Goal: Check status: Check status

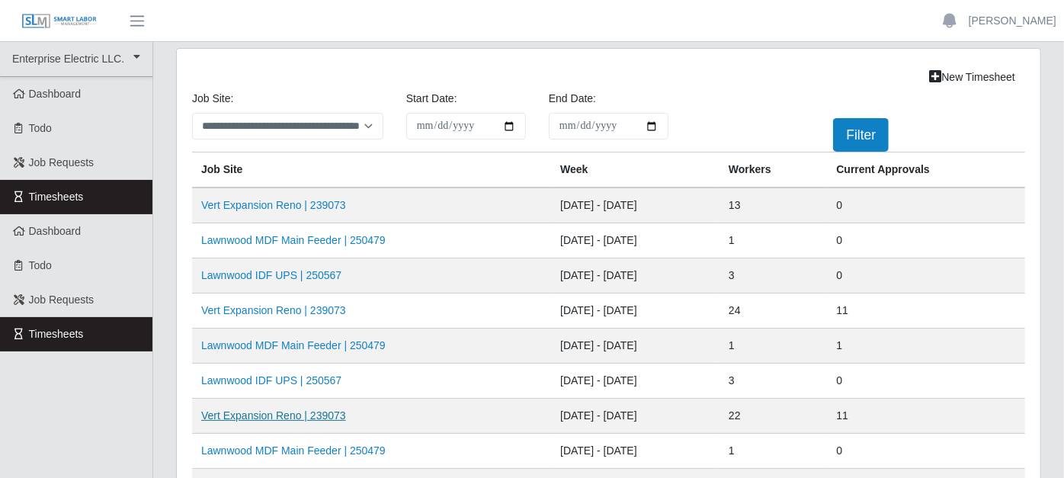
click at [306, 409] on link "Vert Expansion Reno | 239073" at bounding box center [273, 415] width 145 height 12
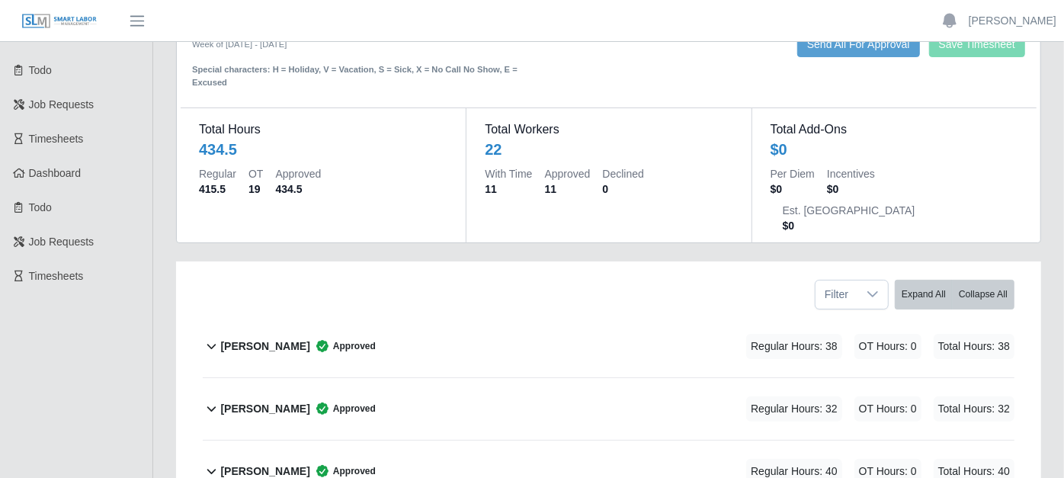
scroll to position [85, 0]
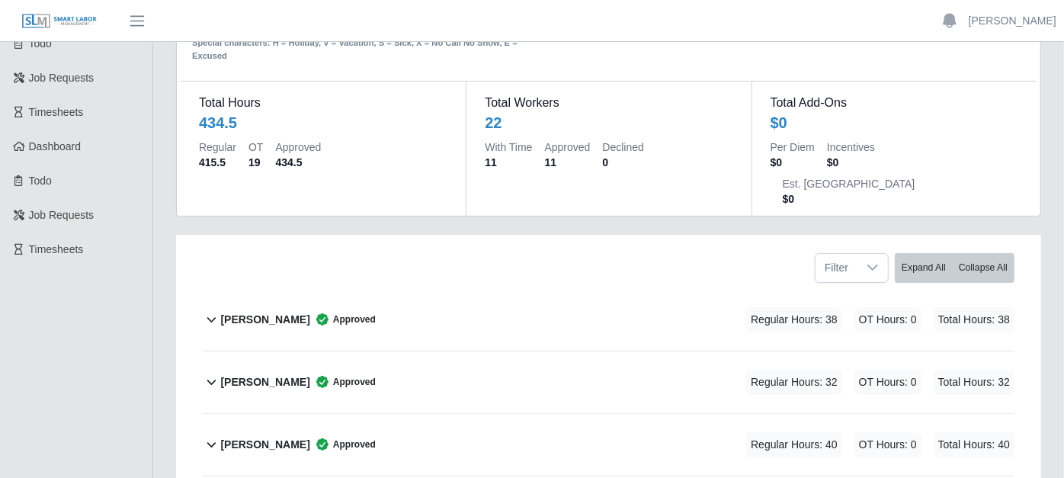
click at [211, 373] on icon at bounding box center [212, 382] width 18 height 18
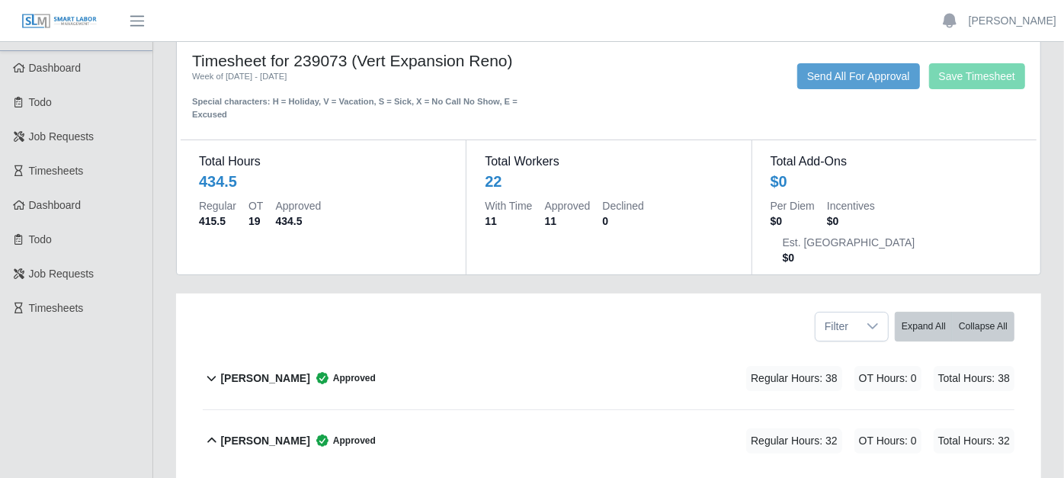
scroll to position [0, 0]
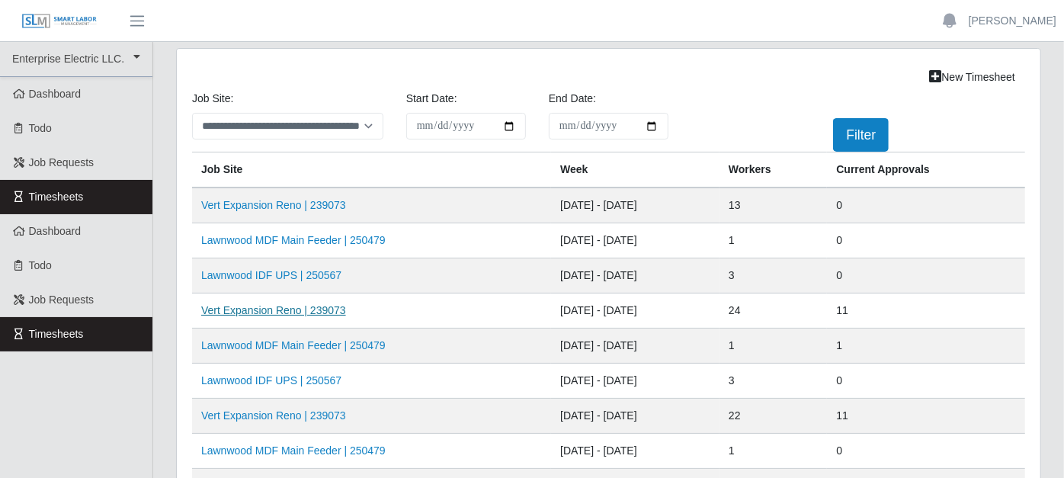
click at [290, 305] on link "Vert Expansion Reno | 239073" at bounding box center [273, 310] width 145 height 12
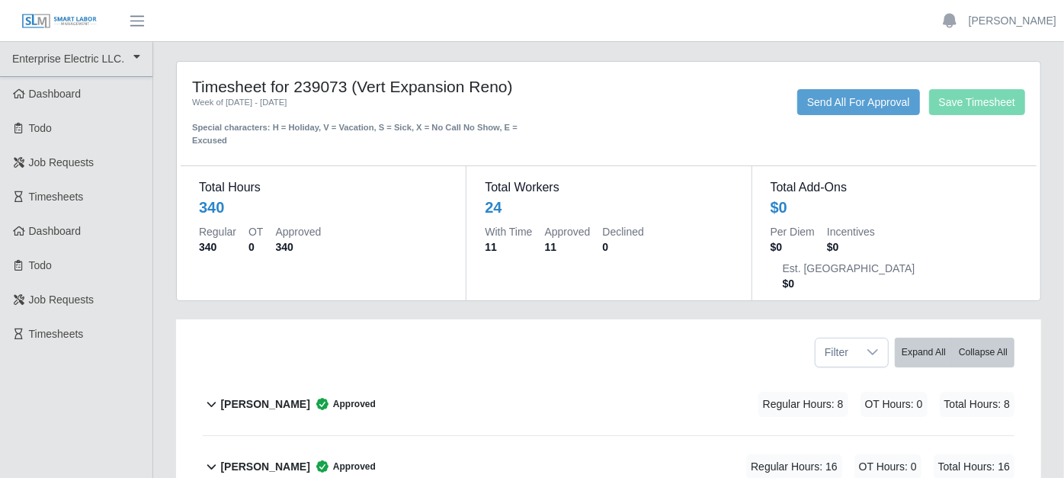
click at [210, 457] on icon at bounding box center [212, 466] width 18 height 18
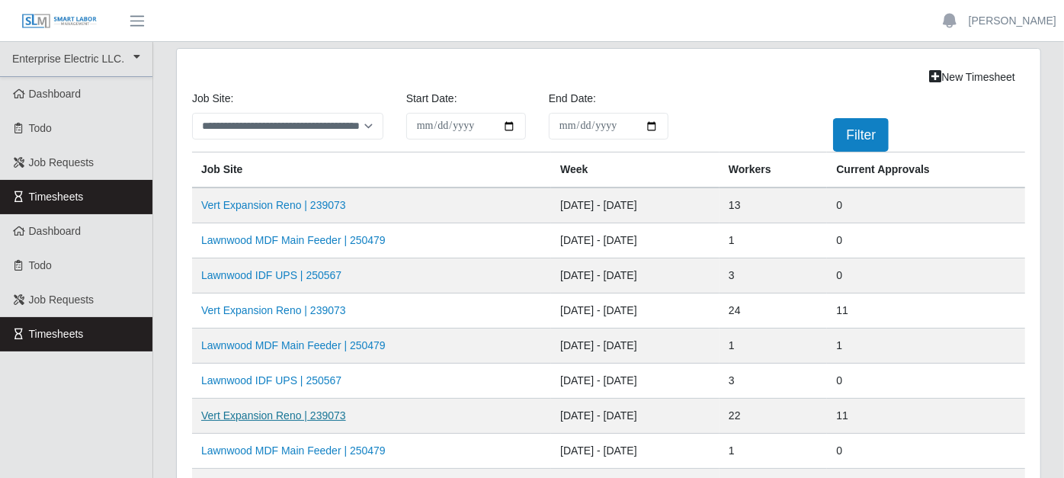
scroll to position [85, 0]
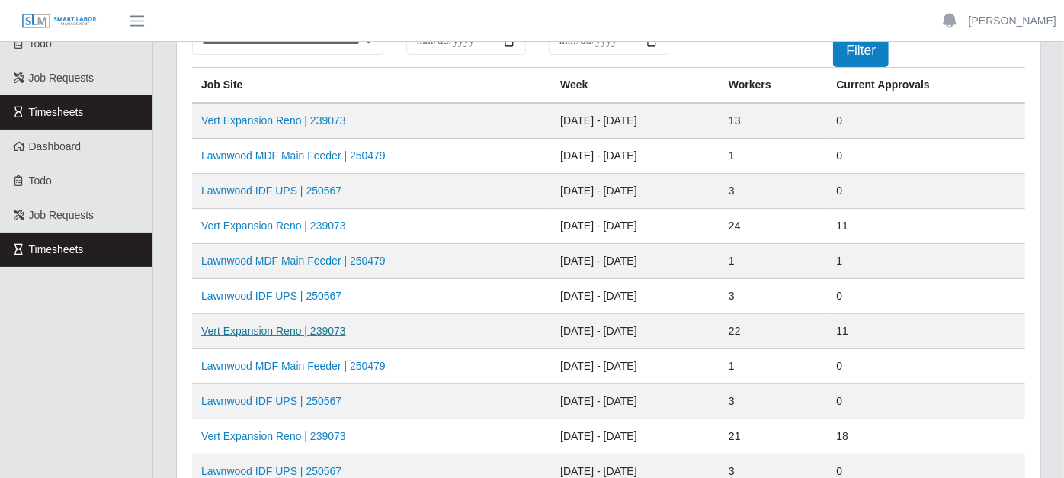
click at [286, 330] on link "Vert Expansion Reno | 239073" at bounding box center [273, 331] width 145 height 12
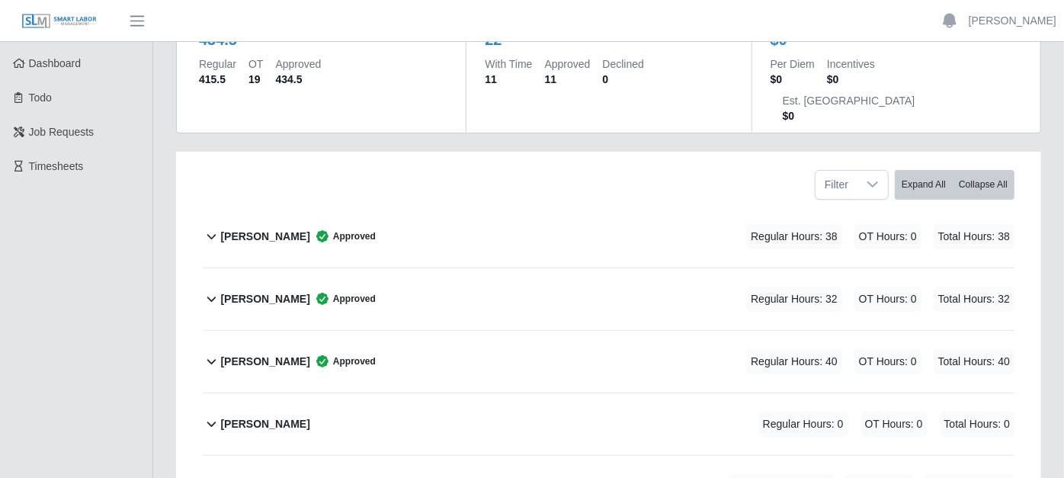
scroll to position [169, 0]
click at [206, 288] on icon at bounding box center [212, 297] width 18 height 18
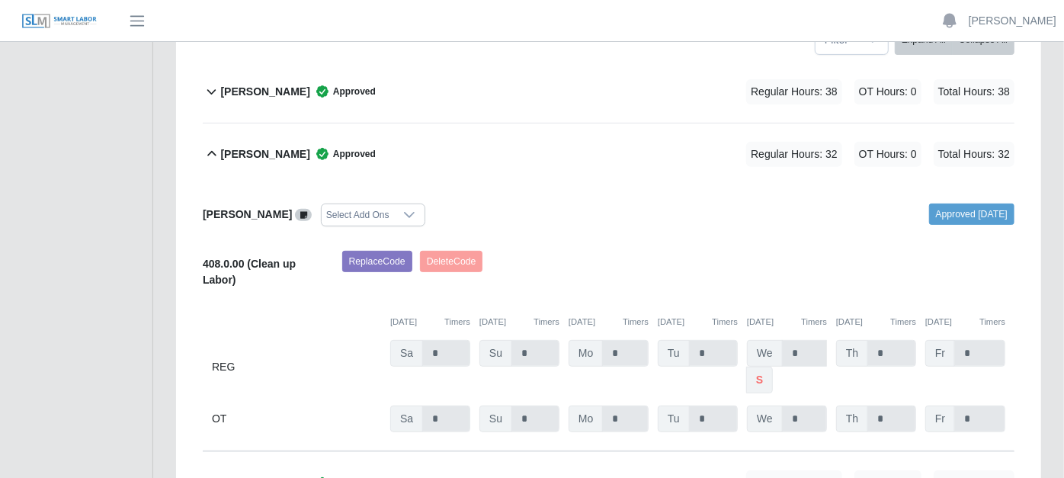
scroll to position [338, 0]
